Goal: Use online tool/utility: Utilize a website feature to perform a specific function

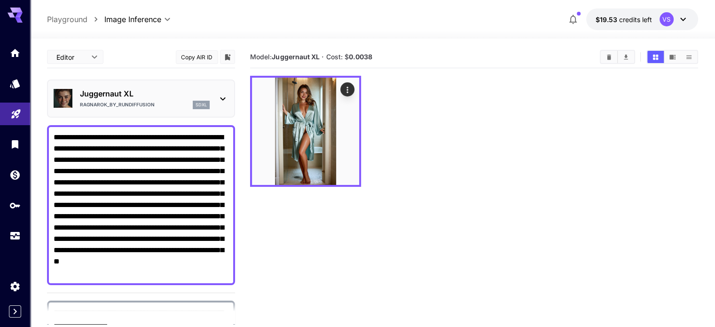
drag, startPoint x: 213, startPoint y: 227, endPoint x: 0, endPoint y: 110, distance: 242.4
click at [0, 110] on div "**********" at bounding box center [357, 200] width 715 height 401
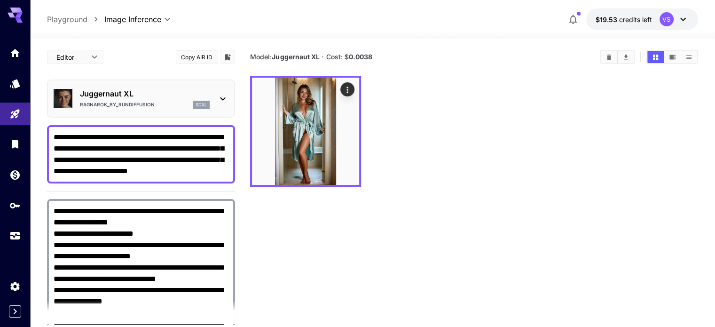
paste textarea "**********"
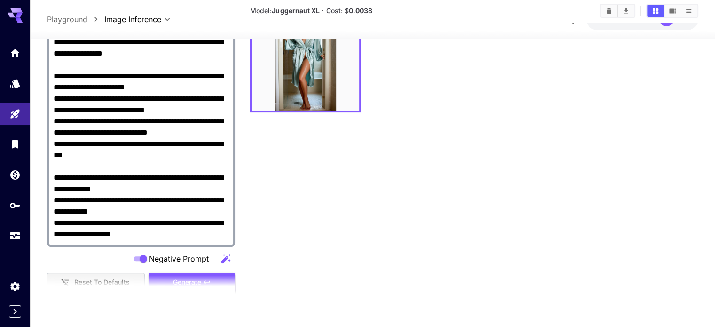
scroll to position [380, 0]
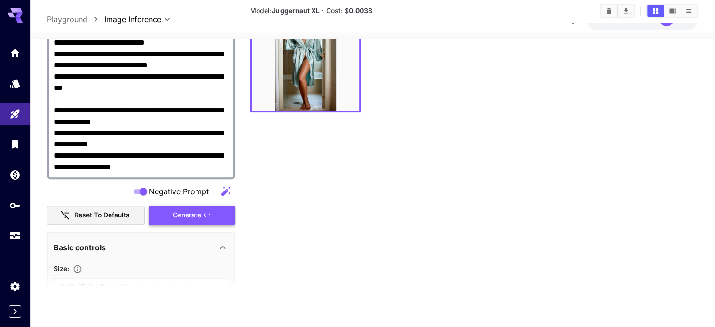
type textarea "**********"
click at [183, 212] on span "Generate" at bounding box center [187, 215] width 28 height 12
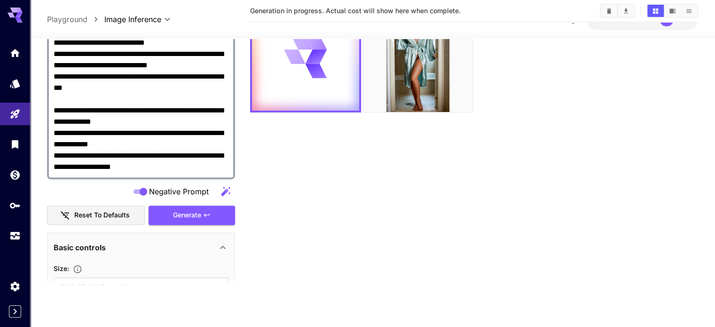
scroll to position [0, 0]
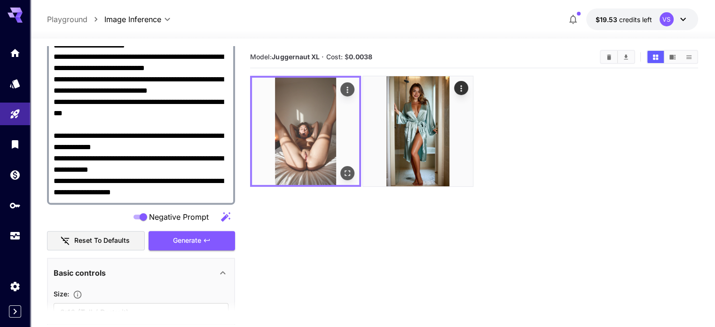
click at [290, 118] on img at bounding box center [305, 131] width 107 height 107
click at [343, 168] on icon "Open in fullscreen" at bounding box center [347, 172] width 9 height 9
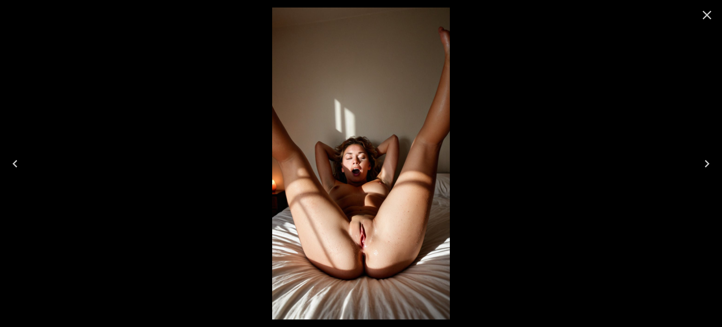
click at [705, 11] on icon "Close" at bounding box center [707, 15] width 15 height 15
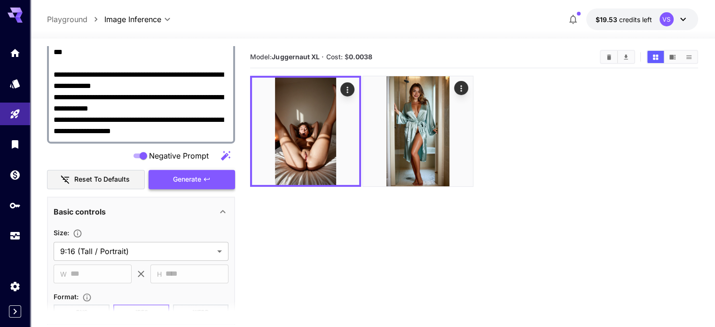
scroll to position [441, 0]
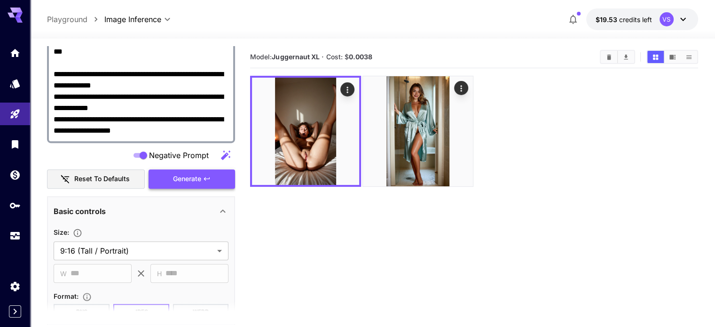
click at [174, 184] on button "Generate" at bounding box center [192, 178] width 87 height 19
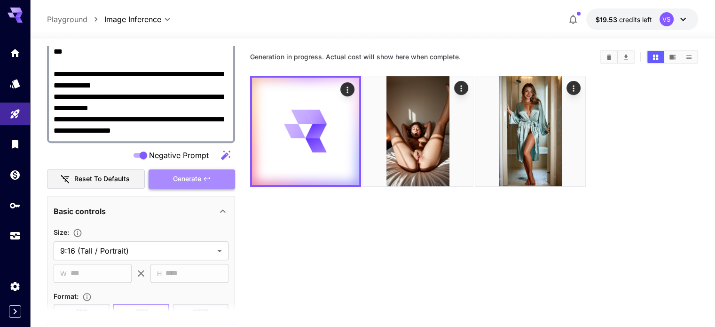
click at [174, 184] on button "Generate" at bounding box center [192, 178] width 87 height 19
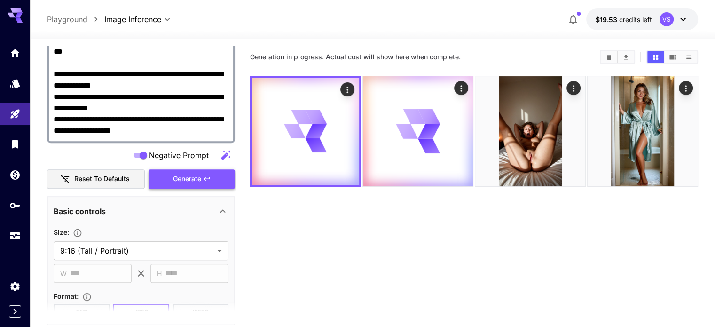
click at [174, 184] on button "Generate" at bounding box center [192, 178] width 87 height 19
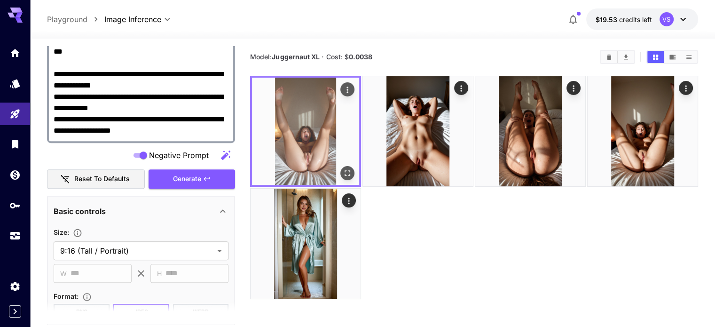
click at [285, 129] on img at bounding box center [305, 131] width 107 height 107
click at [296, 122] on img at bounding box center [305, 131] width 107 height 107
click at [312, 120] on img at bounding box center [305, 131] width 107 height 107
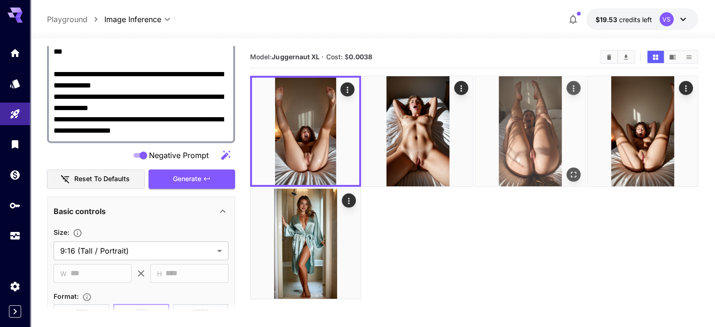
click at [475, 120] on img at bounding box center [530, 131] width 110 height 110
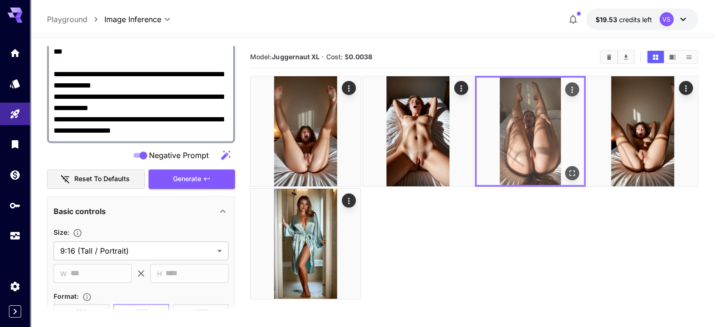
click at [513, 150] on img at bounding box center [530, 131] width 107 height 107
click at [567, 168] on icon "Open in fullscreen" at bounding box center [571, 172] width 9 height 9
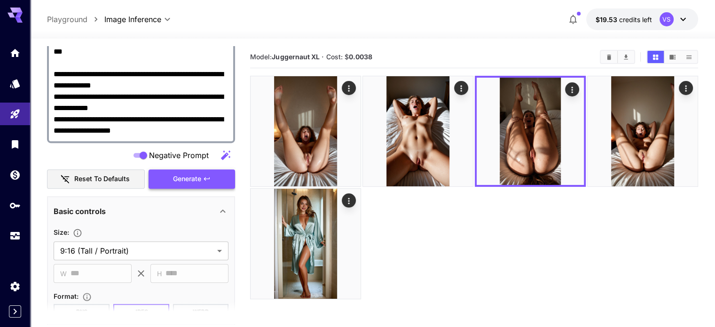
click at [184, 175] on span "Generate" at bounding box center [187, 179] width 28 height 12
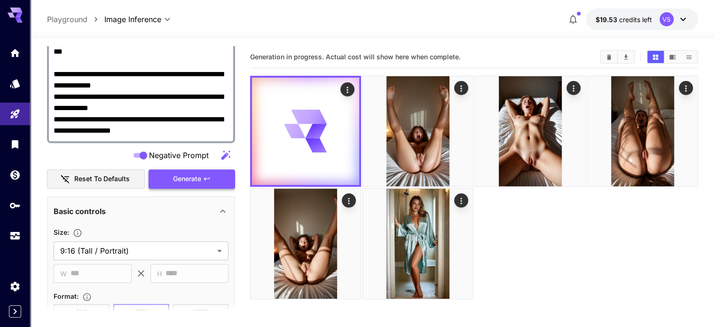
click at [186, 176] on span "Generate" at bounding box center [187, 179] width 28 height 12
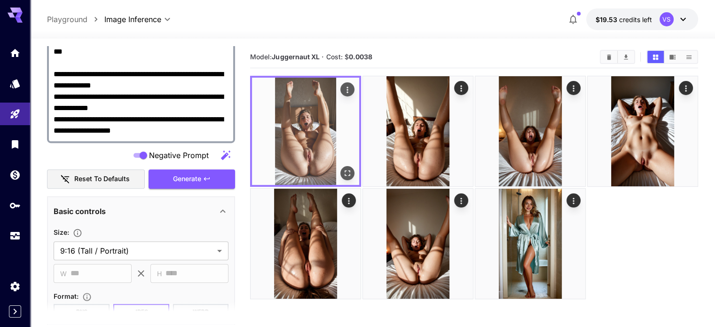
click at [280, 115] on img at bounding box center [305, 131] width 107 height 107
click at [343, 168] on icon "Open in fullscreen" at bounding box center [347, 172] width 9 height 9
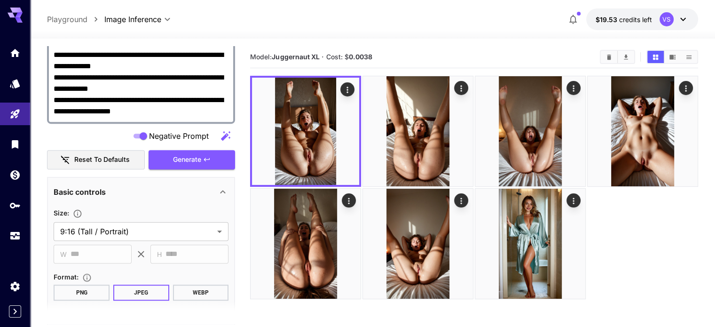
scroll to position [461, 0]
click at [190, 159] on span "Generate" at bounding box center [187, 160] width 28 height 12
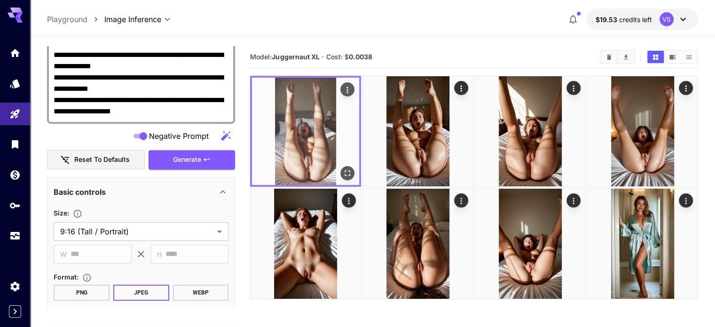
click at [298, 119] on img at bounding box center [305, 131] width 107 height 107
click at [343, 168] on icon "Open in fullscreen" at bounding box center [347, 172] width 9 height 9
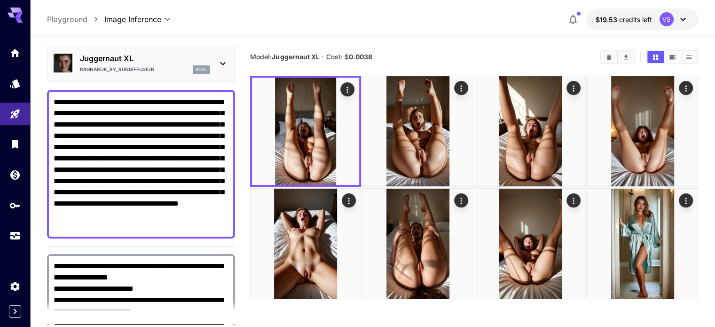
scroll to position [0, 0]
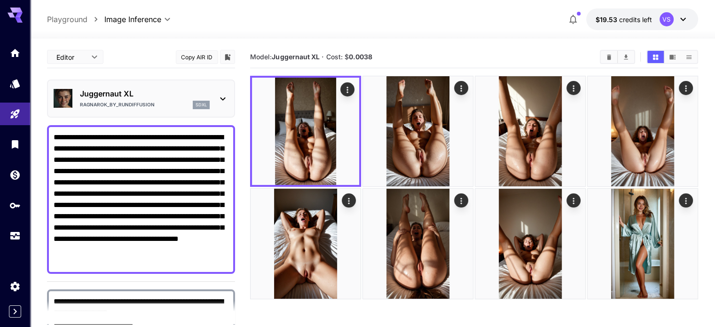
click at [73, 134] on textarea "**********" at bounding box center [141, 199] width 175 height 135
paste textarea
click at [58, 134] on textarea "**********" at bounding box center [141, 199] width 175 height 135
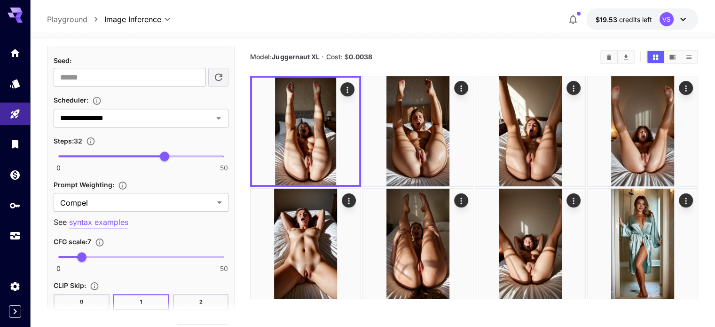
scroll to position [985, 0]
type textarea "**********"
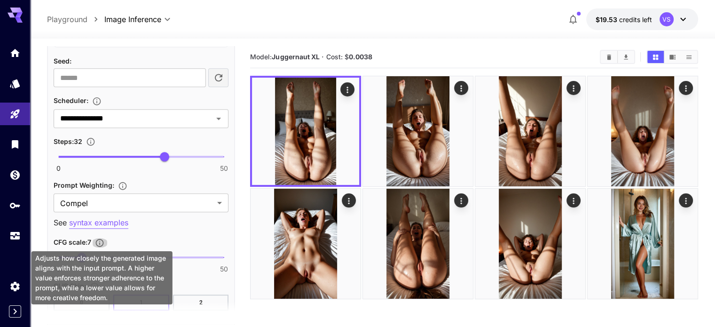
click at [103, 238] on icon "Adjusts how closely the generated image aligns with the input prompt. A higher …" at bounding box center [100, 242] width 8 height 8
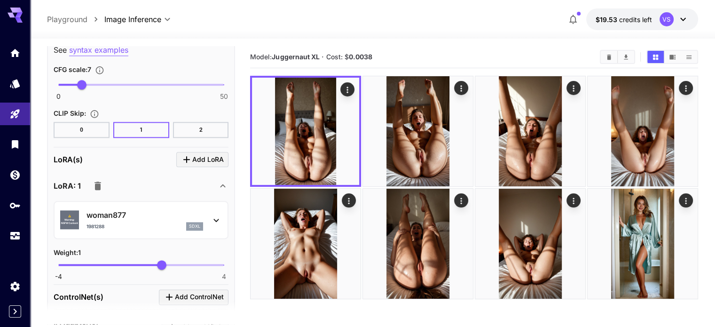
scroll to position [1158, 0]
click at [216, 213] on div at bounding box center [216, 219] width 11 height 12
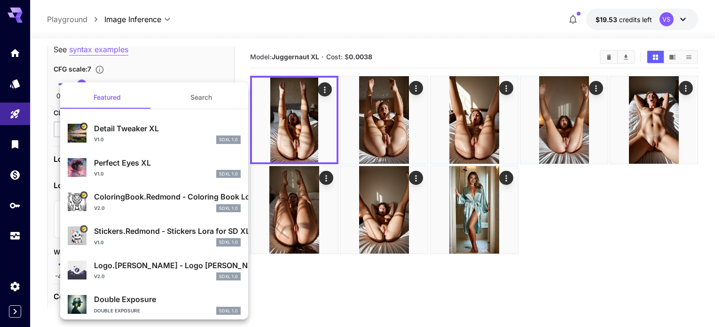
click at [192, 88] on button "Search" at bounding box center [201, 97] width 94 height 23
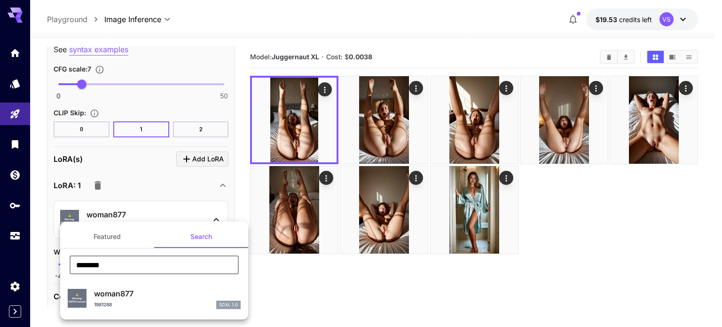
click at [118, 260] on input "********" at bounding box center [154, 264] width 169 height 19
paste input "text"
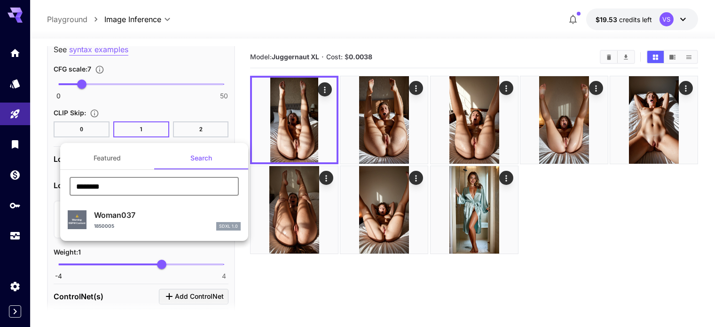
type input "********"
click at [126, 225] on div "1850005 SDXL 1.0" at bounding box center [167, 226] width 147 height 8
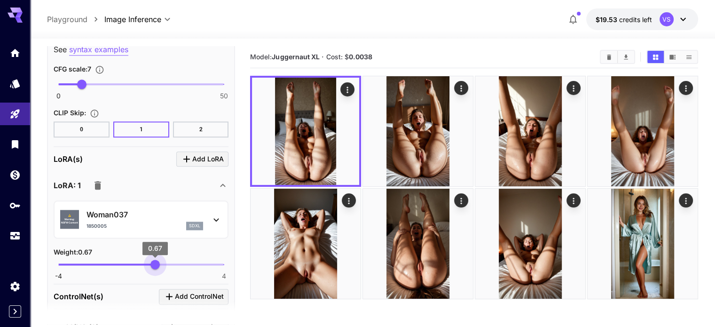
type input "****"
click at [156, 260] on span "0.72" at bounding box center [155, 264] width 9 height 9
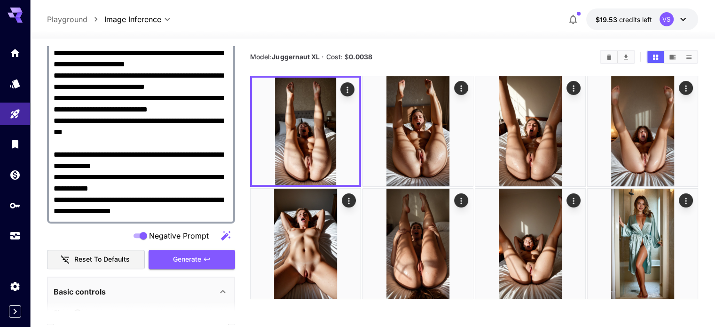
scroll to position [361, 0]
click at [184, 254] on span "Generate" at bounding box center [187, 259] width 28 height 12
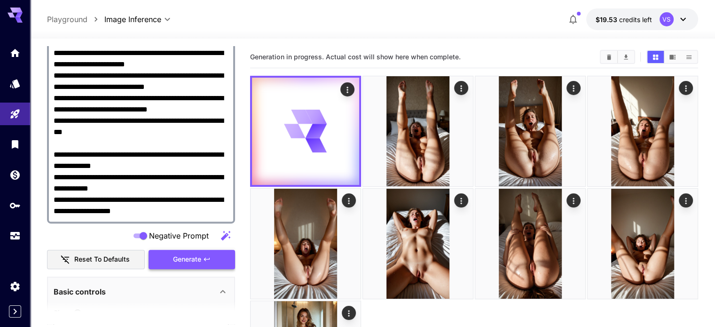
click at [184, 254] on span "Generate" at bounding box center [187, 259] width 28 height 12
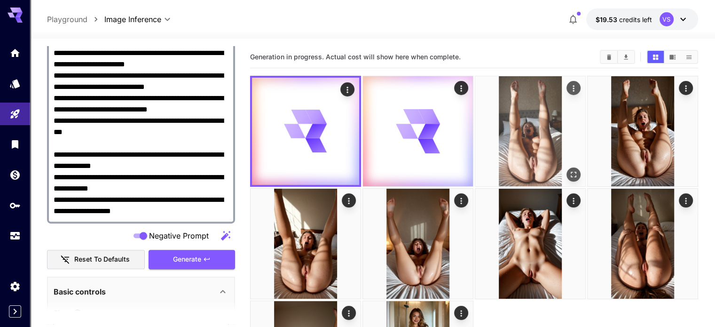
click at [476, 135] on img at bounding box center [530, 131] width 110 height 110
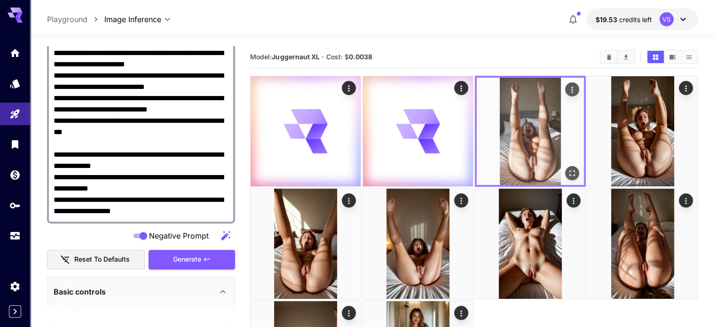
click at [495, 146] on img at bounding box center [530, 131] width 107 height 107
click at [567, 168] on icon "Open in fullscreen" at bounding box center [571, 172] width 9 height 9
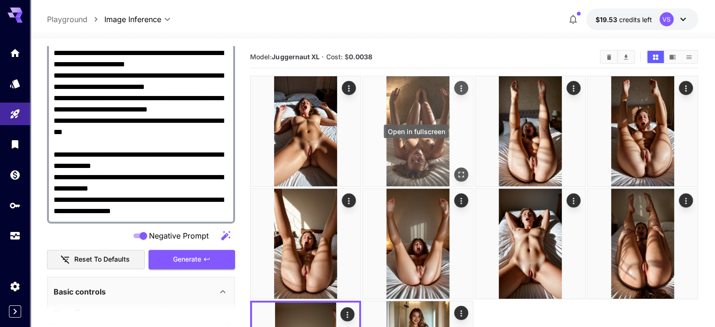
click at [457, 170] on icon "Open in fullscreen" at bounding box center [461, 174] width 9 height 9
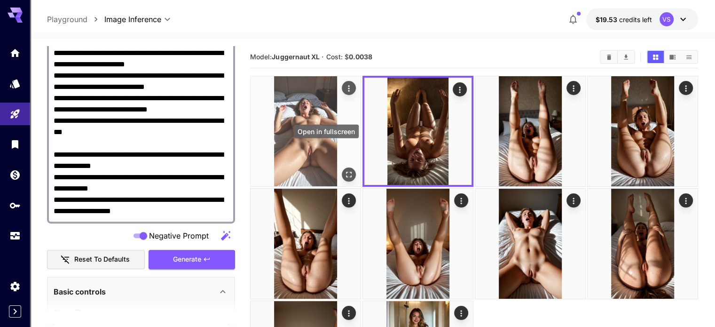
click at [344, 170] on icon "Open in fullscreen" at bounding box center [348, 174] width 9 height 9
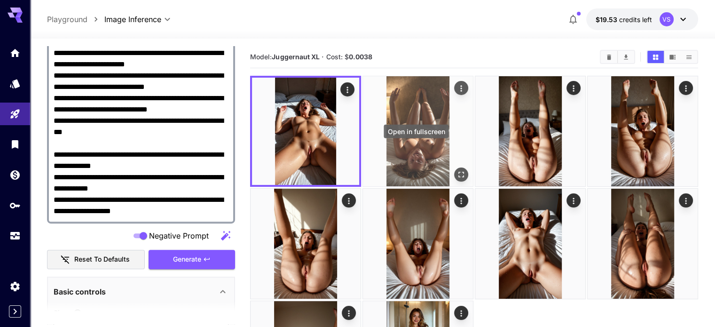
click at [458, 172] on icon "Open in fullscreen" at bounding box center [461, 175] width 6 height 6
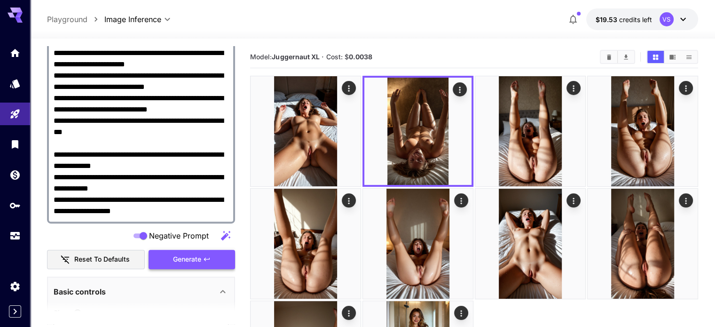
click at [176, 260] on span "Generate" at bounding box center [187, 259] width 28 height 12
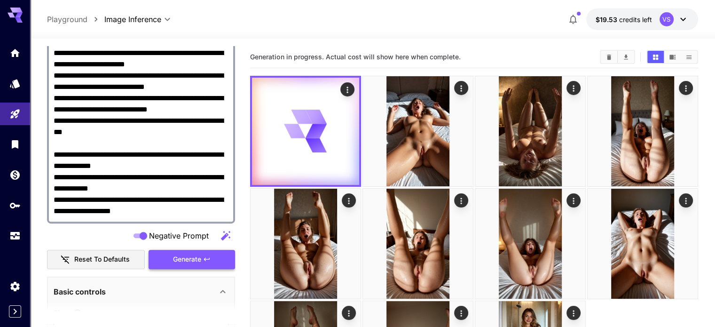
click at [176, 260] on span "Generate" at bounding box center [187, 259] width 28 height 12
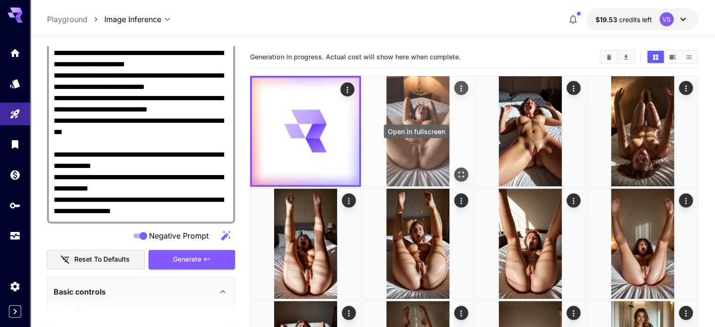
click at [457, 170] on icon "Open in fullscreen" at bounding box center [461, 174] width 9 height 9
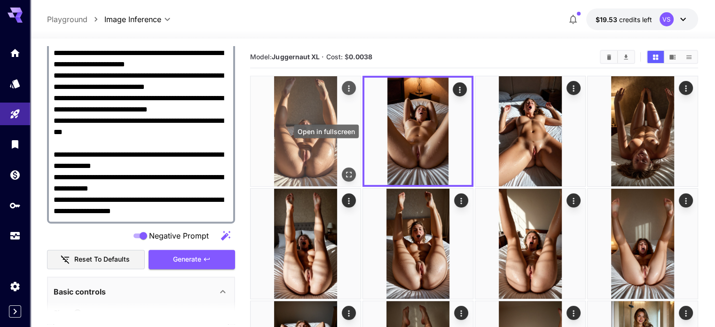
click at [344, 170] on icon "Open in fullscreen" at bounding box center [348, 174] width 9 height 9
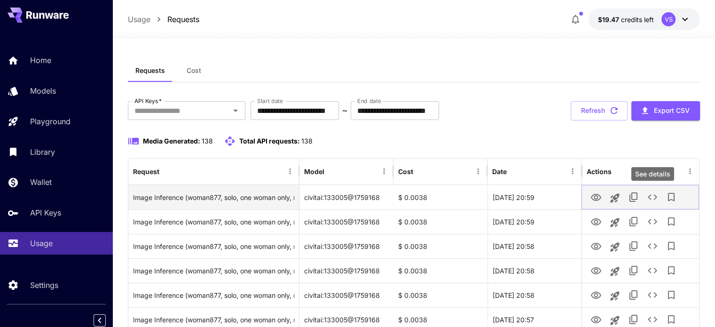
click at [650, 197] on icon "See details" at bounding box center [652, 196] width 11 height 11
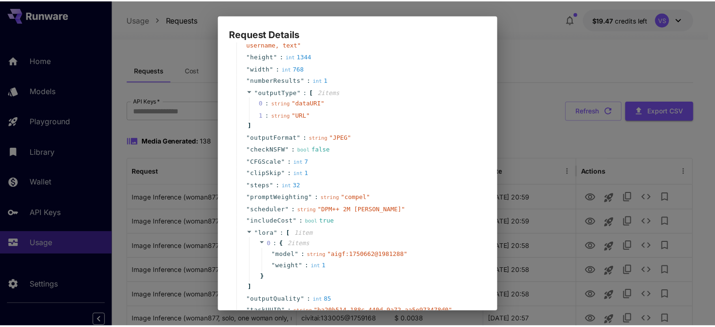
scroll to position [312, 0]
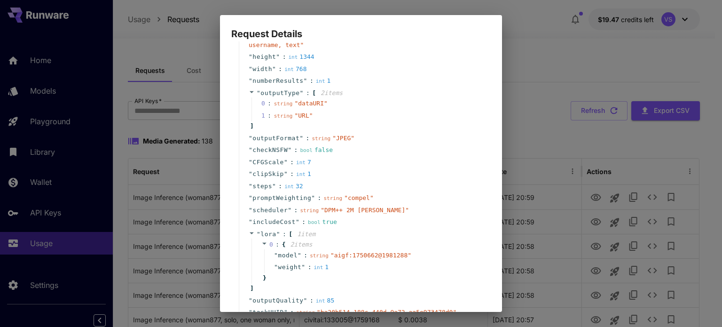
click at [541, 92] on div "Request Details { 19 item s " taskType " : string " imageInference " " model " …" at bounding box center [361, 163] width 722 height 327
click at [522, 74] on div "Request Details { 19 item s " taskType " : string " imageInference " " model " …" at bounding box center [361, 163] width 722 height 327
